Goal: Task Accomplishment & Management: Use online tool/utility

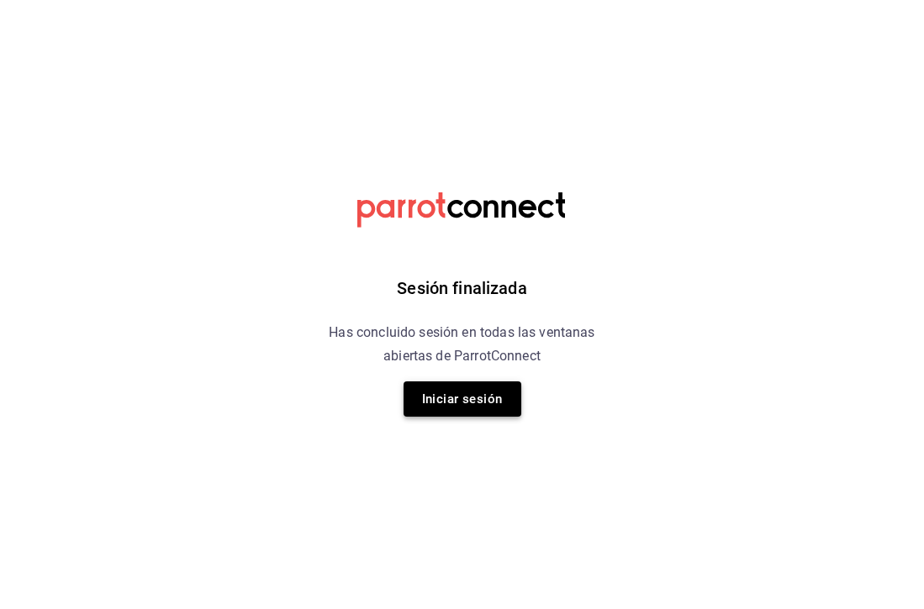
click at [465, 410] on button "Iniciar sesión" at bounding box center [463, 399] width 118 height 35
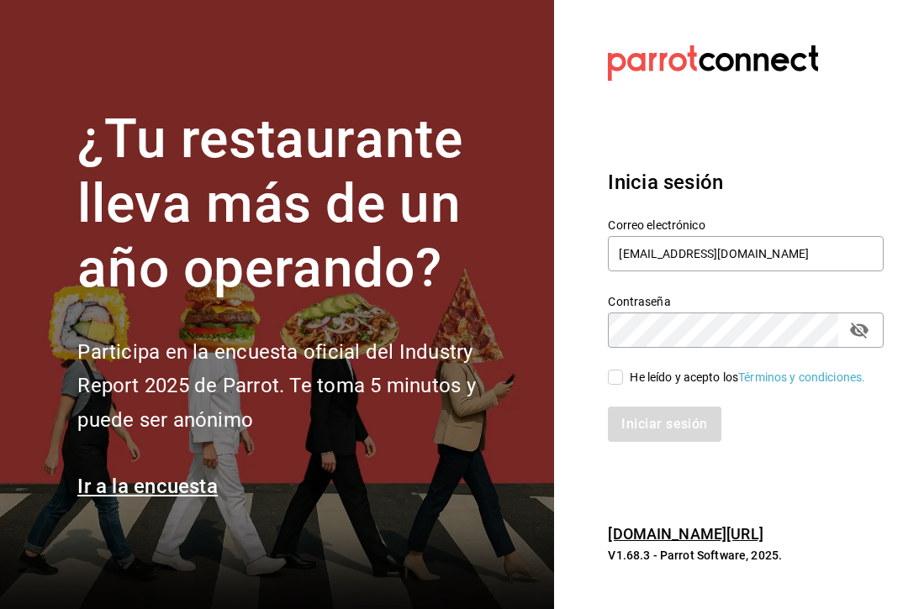
click at [622, 381] on input "He leído y acepto los Términos y condiciones." at bounding box center [615, 377] width 15 height 15
checkbox input "true"
click at [639, 435] on button "Iniciar sesión" at bounding box center [665, 424] width 114 height 35
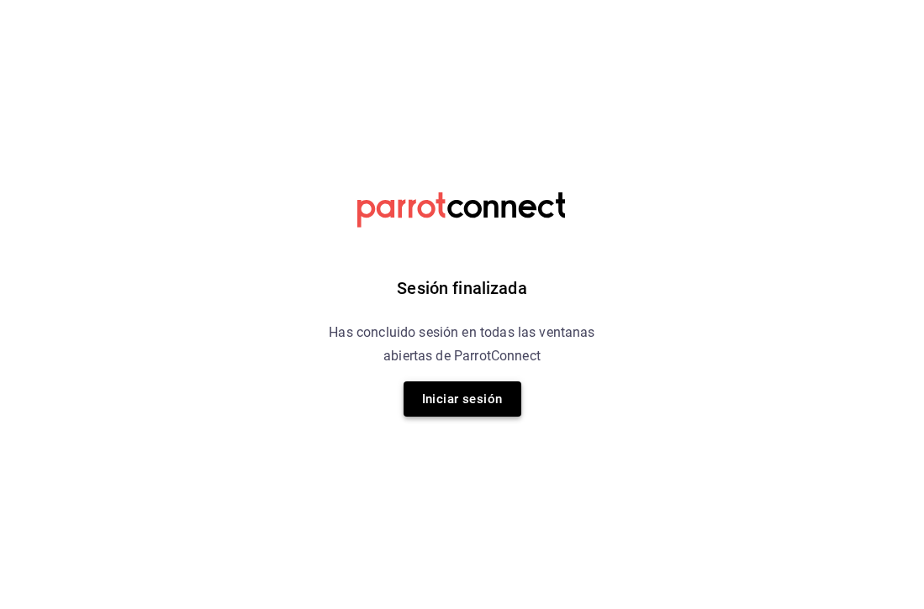
click at [445, 403] on button "Iniciar sesión" at bounding box center [463, 399] width 118 height 35
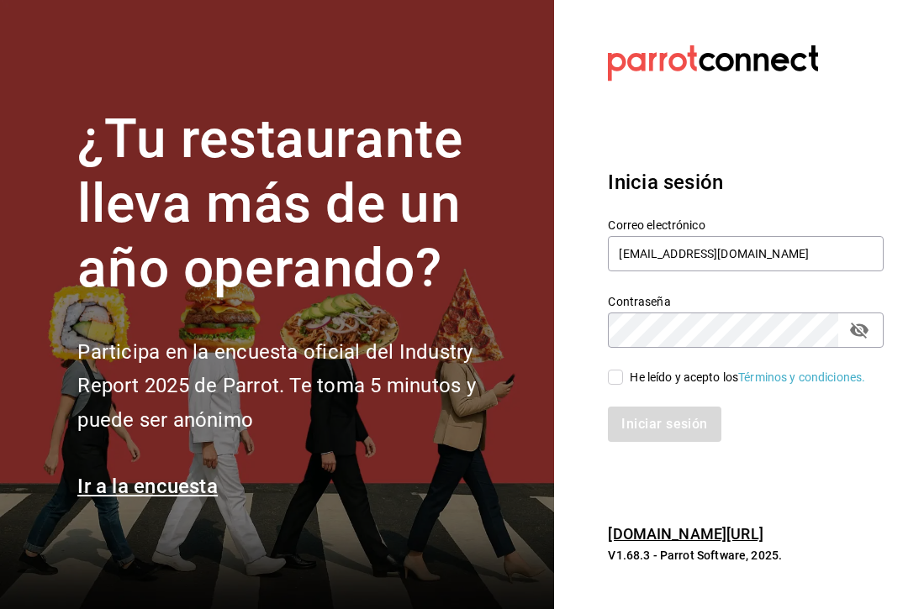
click at [610, 377] on input "He leído y acepto los Términos y condiciones." at bounding box center [615, 377] width 15 height 15
checkbox input "true"
click at [644, 437] on button "Iniciar sesión" at bounding box center [665, 424] width 114 height 35
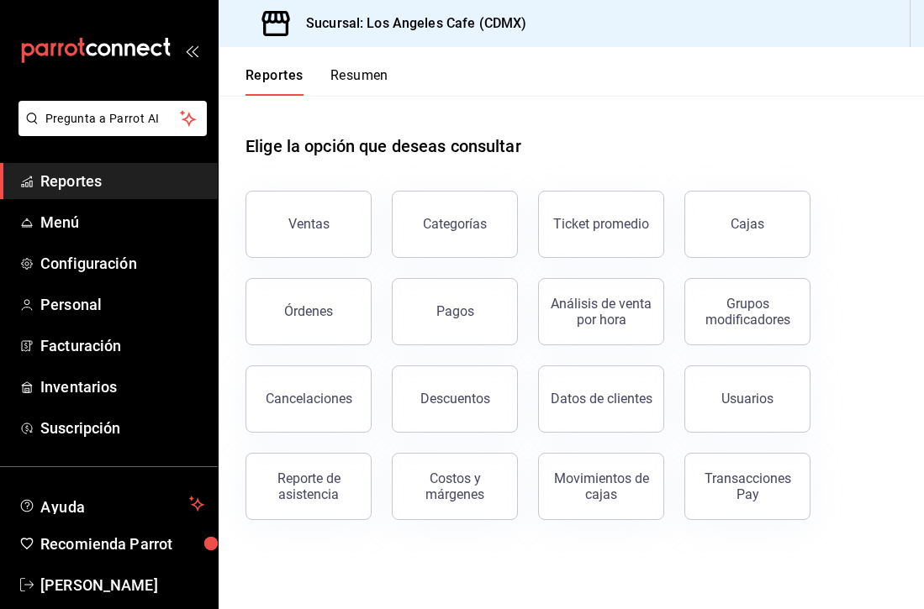
click at [367, 244] on div "Ventas" at bounding box center [298, 214] width 146 height 87
click at [325, 218] on div "Ventas" at bounding box center [308, 224] width 41 height 16
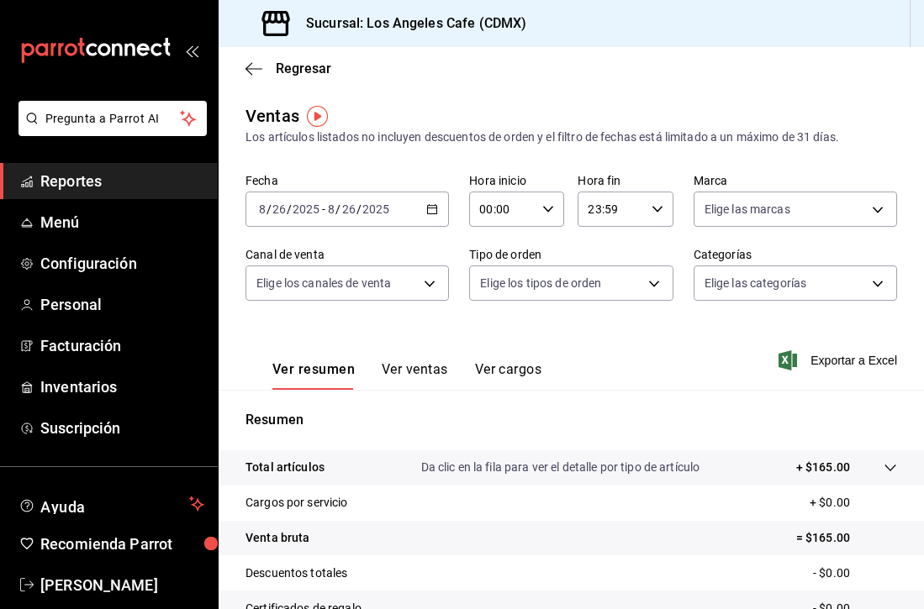
click at [408, 355] on div "Ver resumen Ver ventas Ver cargos" at bounding box center [393, 365] width 296 height 49
click at [410, 374] on button "Ver ventas" at bounding box center [415, 375] width 66 height 29
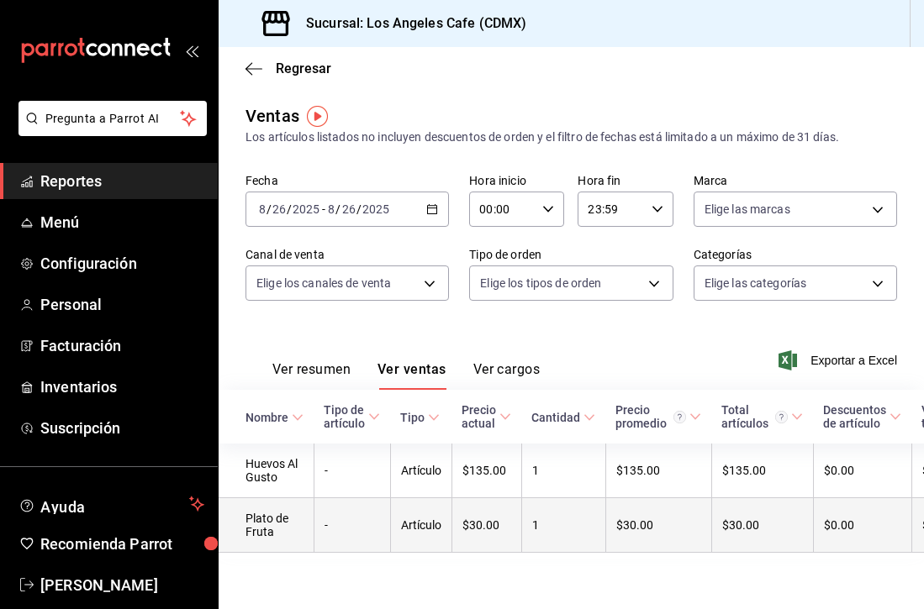
scroll to position [0, 220]
